Goal: Navigation & Orientation: Go to known website

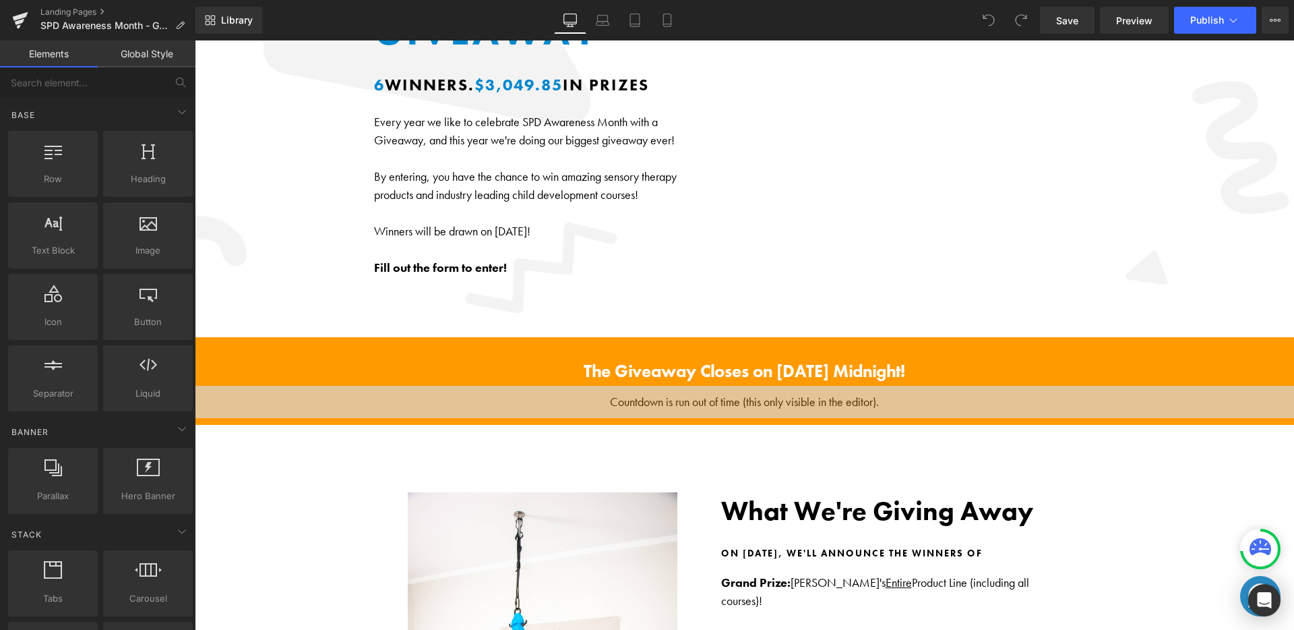
scroll to position [50, 0]
